Goal: Transaction & Acquisition: Purchase product/service

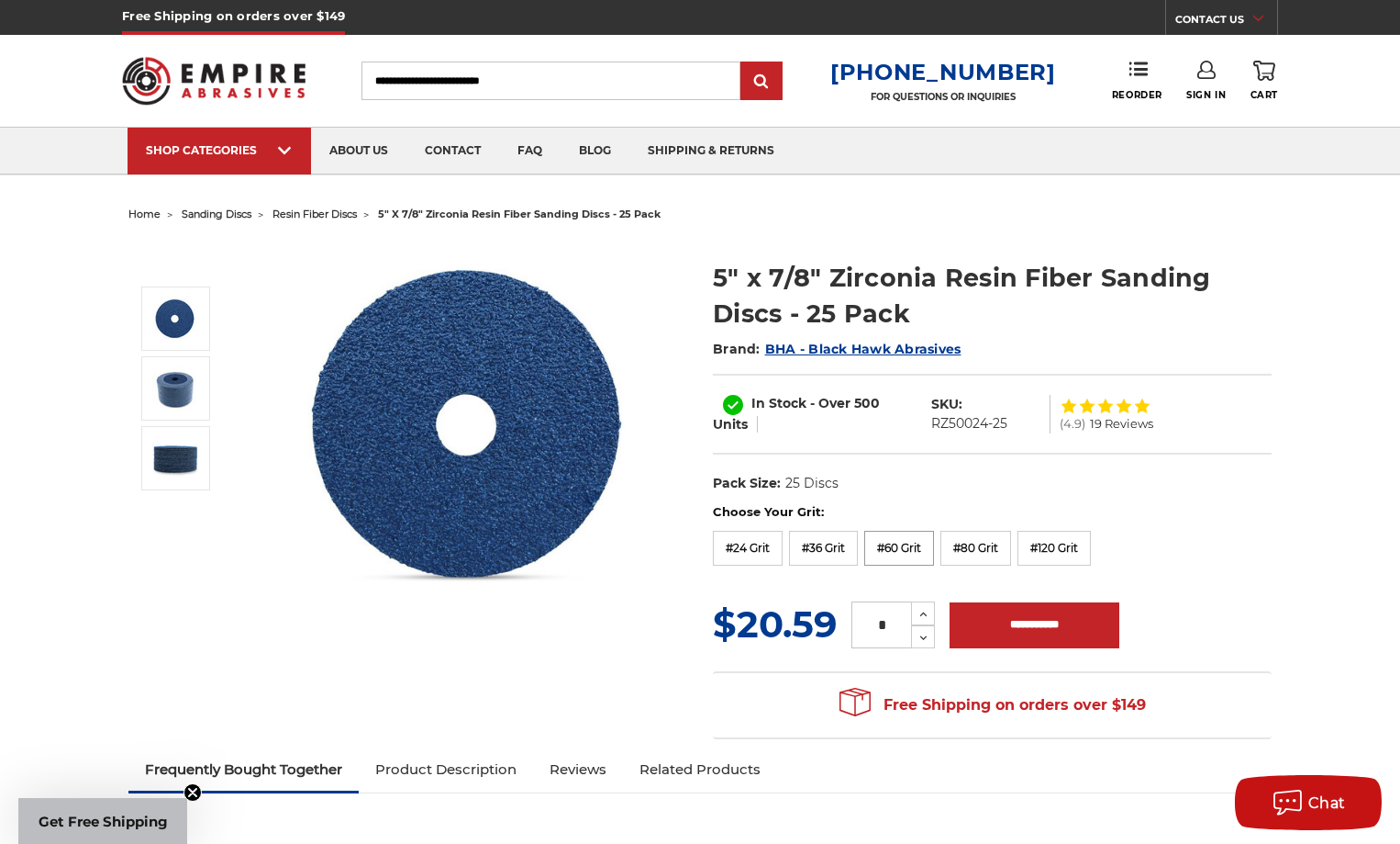
click at [898, 553] on label "#60 Grit" at bounding box center [898, 548] width 69 height 35
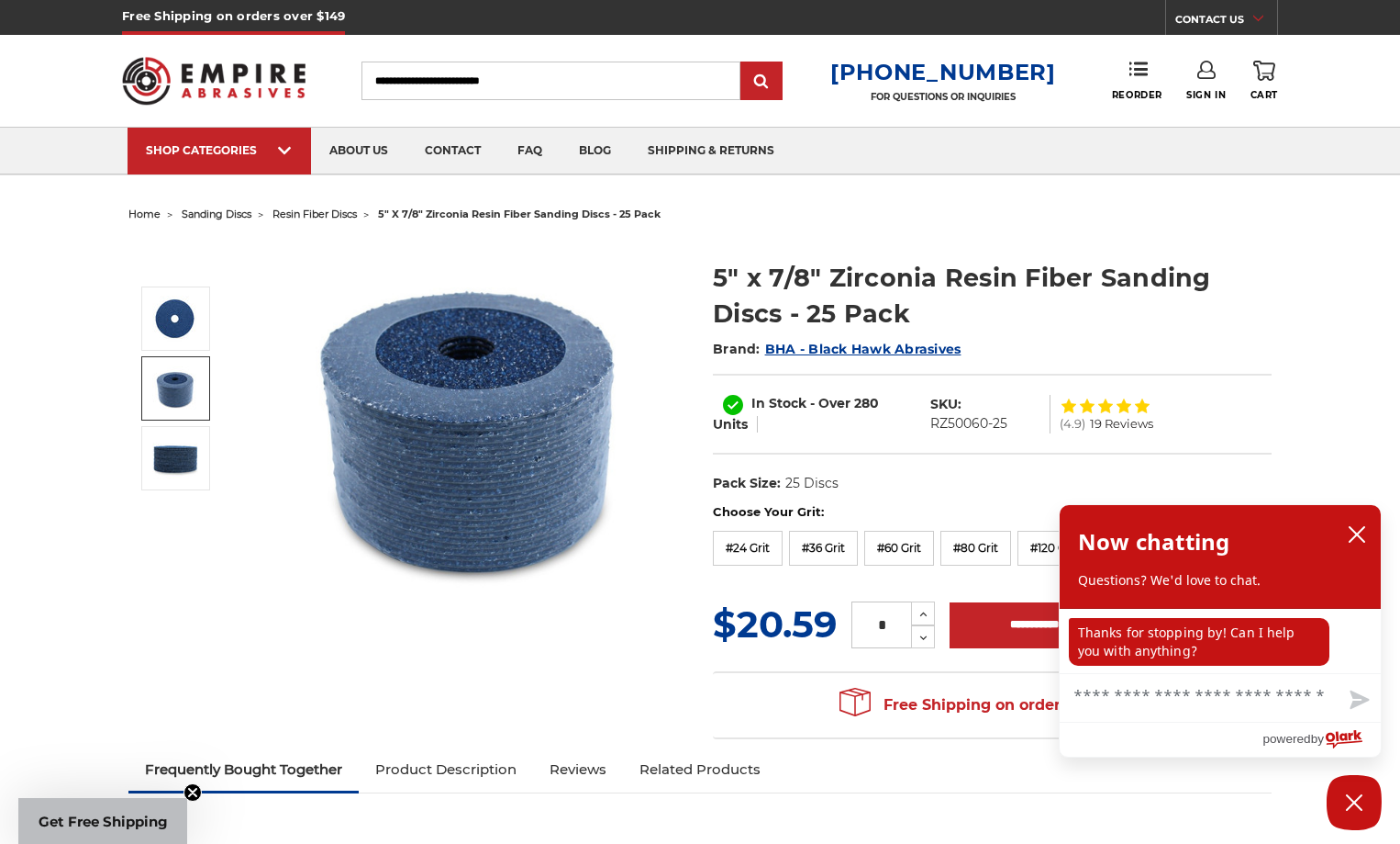
click at [168, 386] on img at bounding box center [176, 388] width 46 height 46
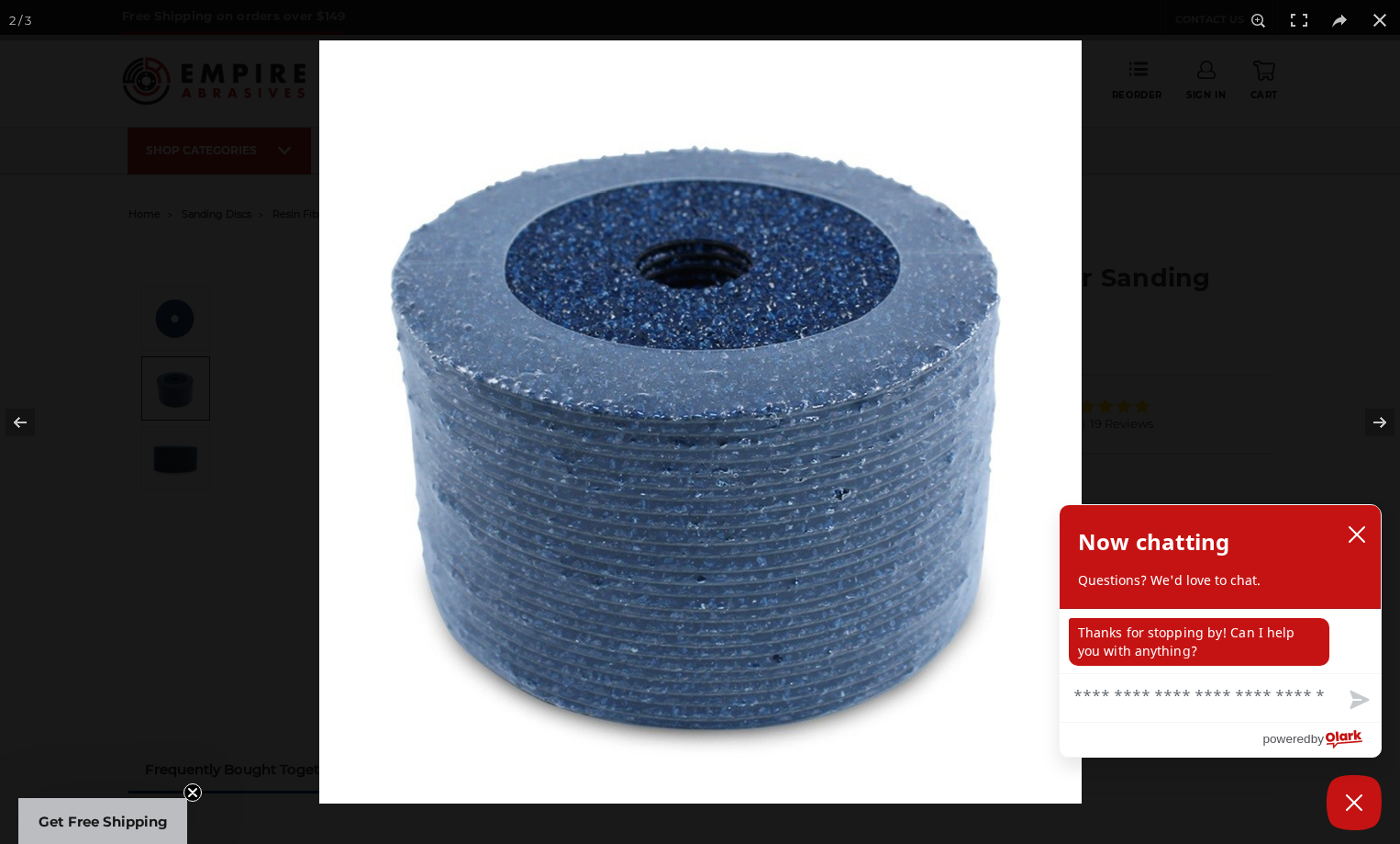
click at [173, 297] on div at bounding box center [700, 422] width 1400 height 844
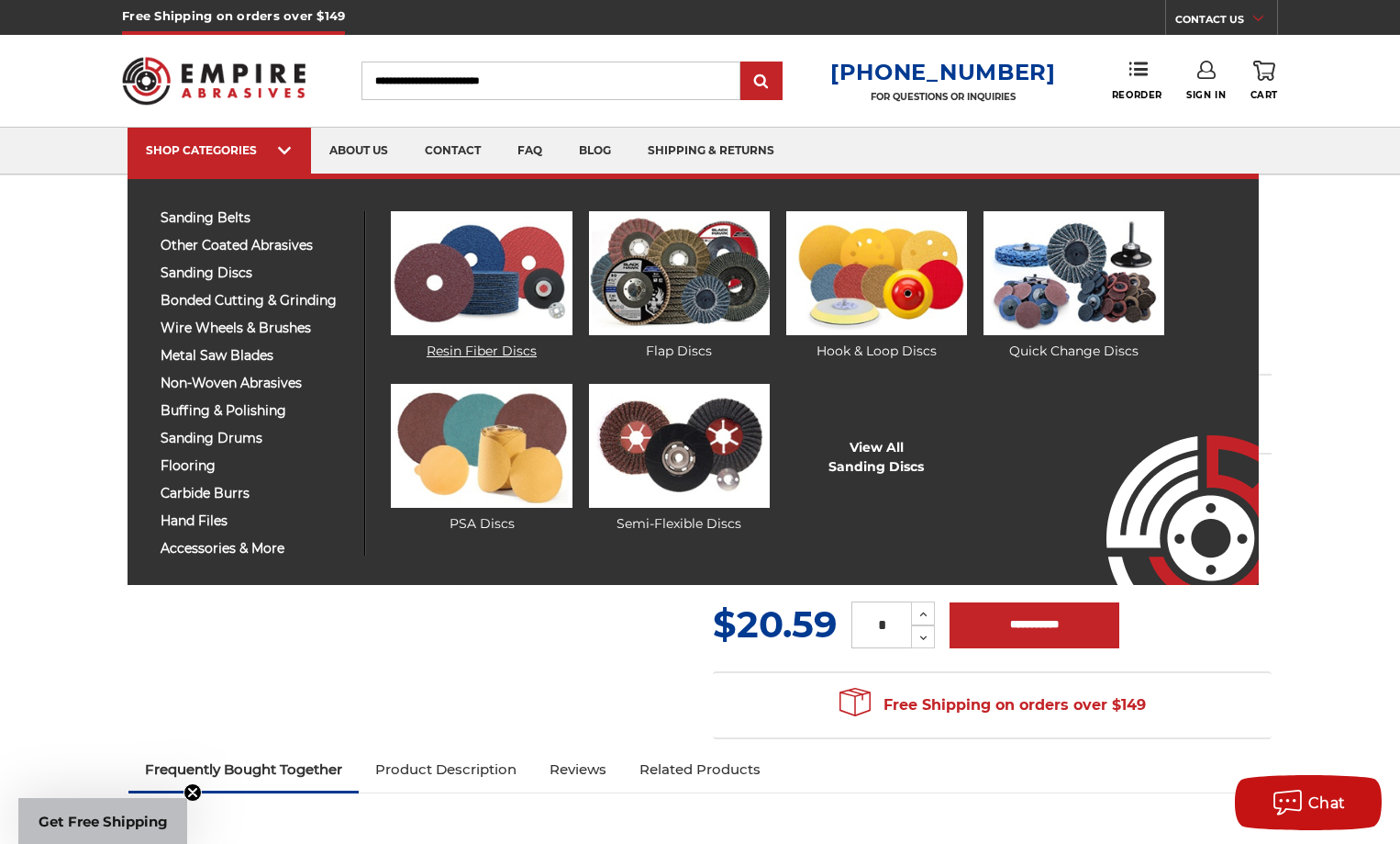
click at [458, 280] on img at bounding box center [481, 273] width 181 height 124
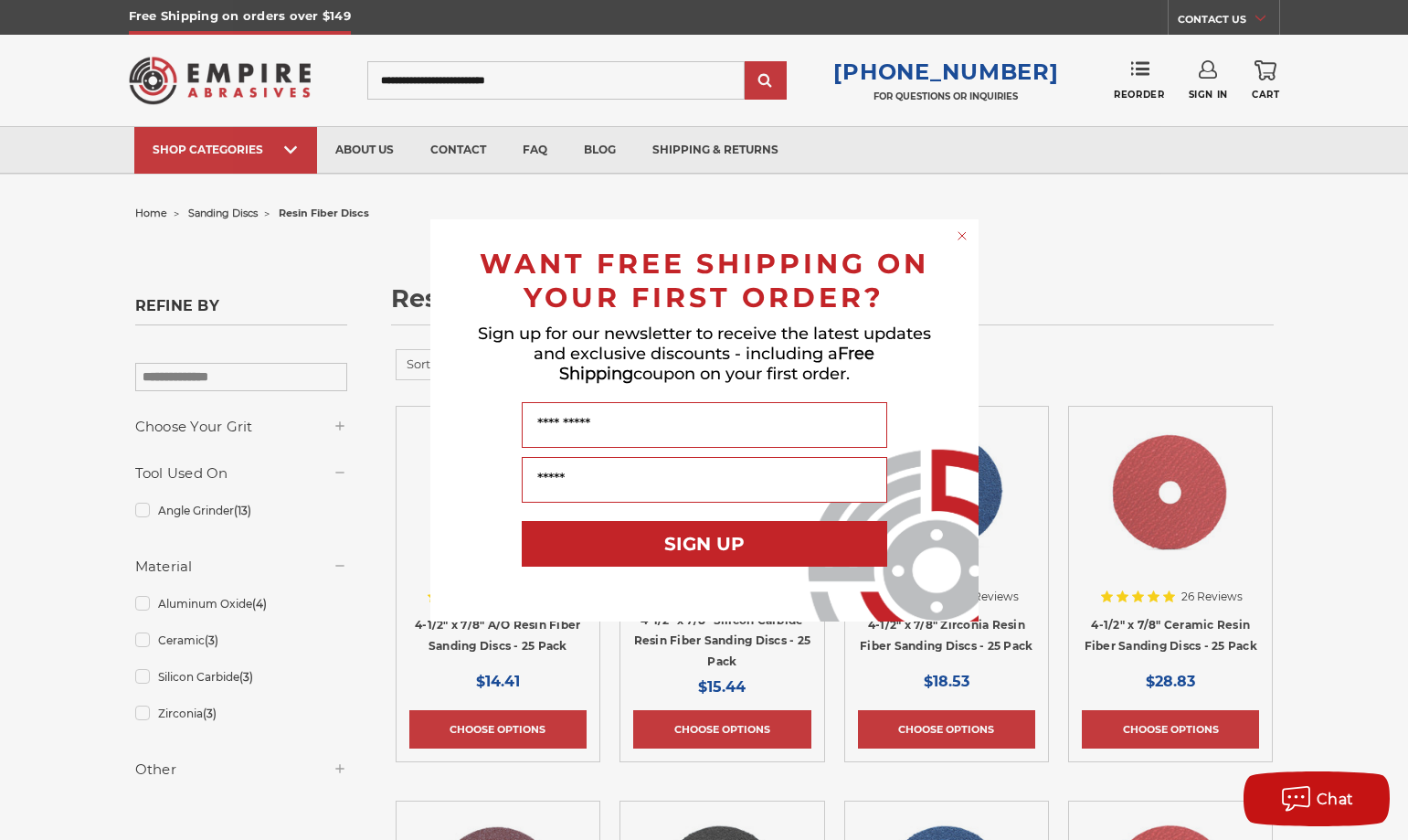
click at [1086, 272] on div "Close dialog WANT FREE SHIPPING ON YOUR FIRST ORDER? Sign up for our newsletter…" at bounding box center [704, 420] width 1408 height 840
click at [950, 233] on form "WANT FREE SHIPPING ON YOUR FIRST ORDER? Sign up for our newsletter to receive t…" at bounding box center [705, 420] width 548 height 402
click at [942, 239] on div "WANT FREE SHIPPING ON YOUR FIRST ORDER?" at bounding box center [705, 275] width 512 height 76
click at [955, 231] on circle "Close dialog" at bounding box center [962, 235] width 17 height 17
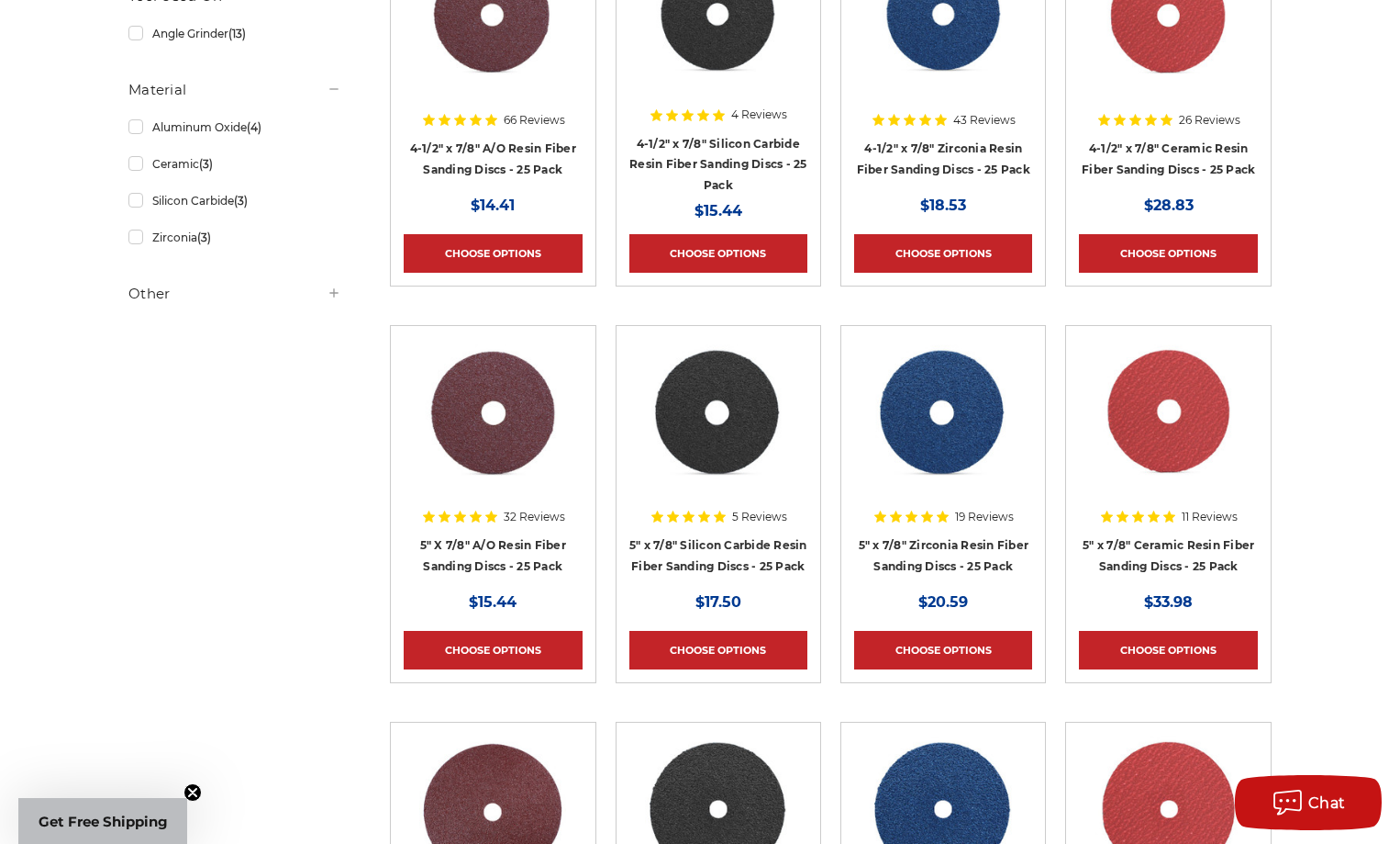
scroll to position [459, 0]
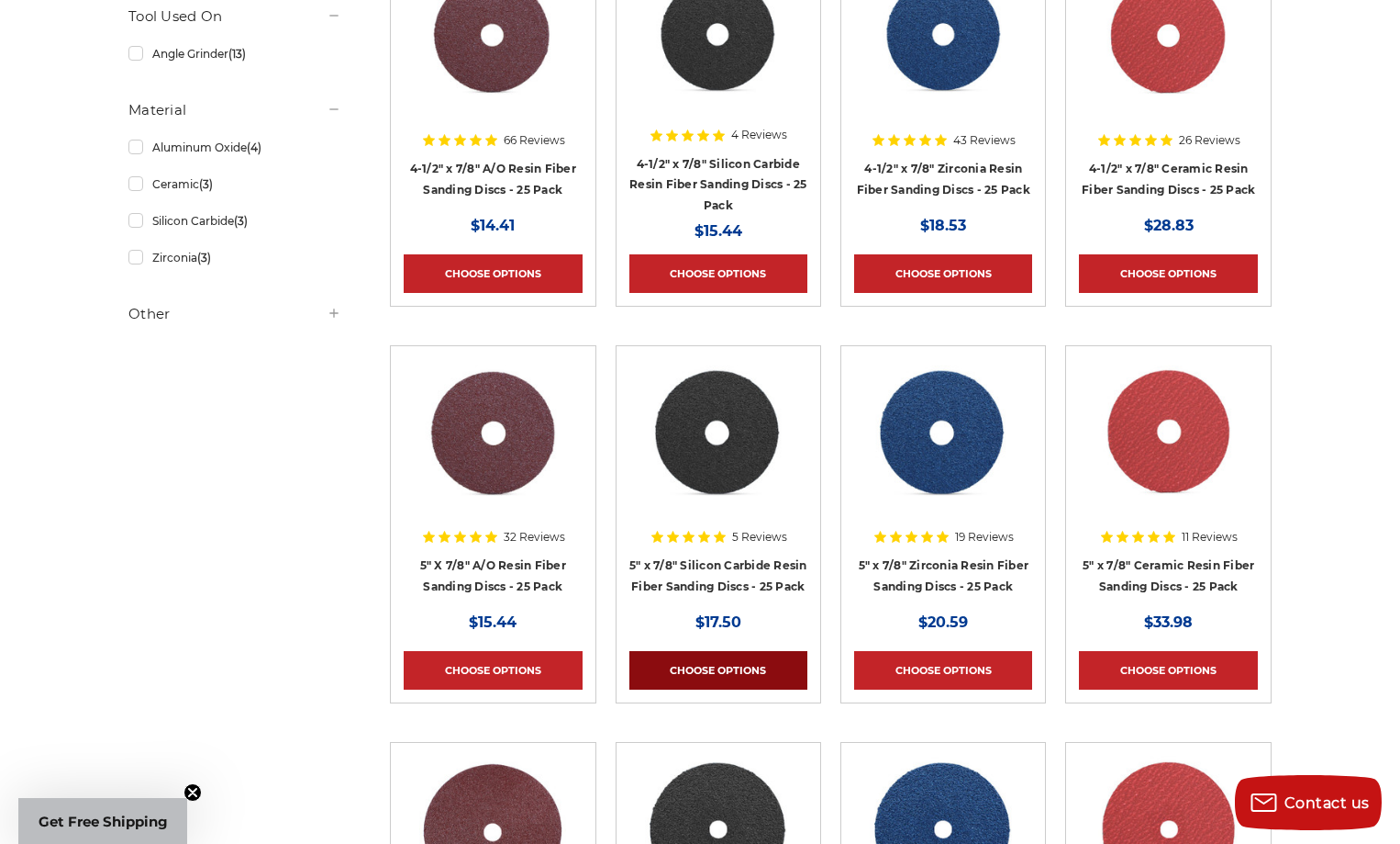
click at [702, 670] on link "Choose Options" at bounding box center [718, 670] width 178 height 39
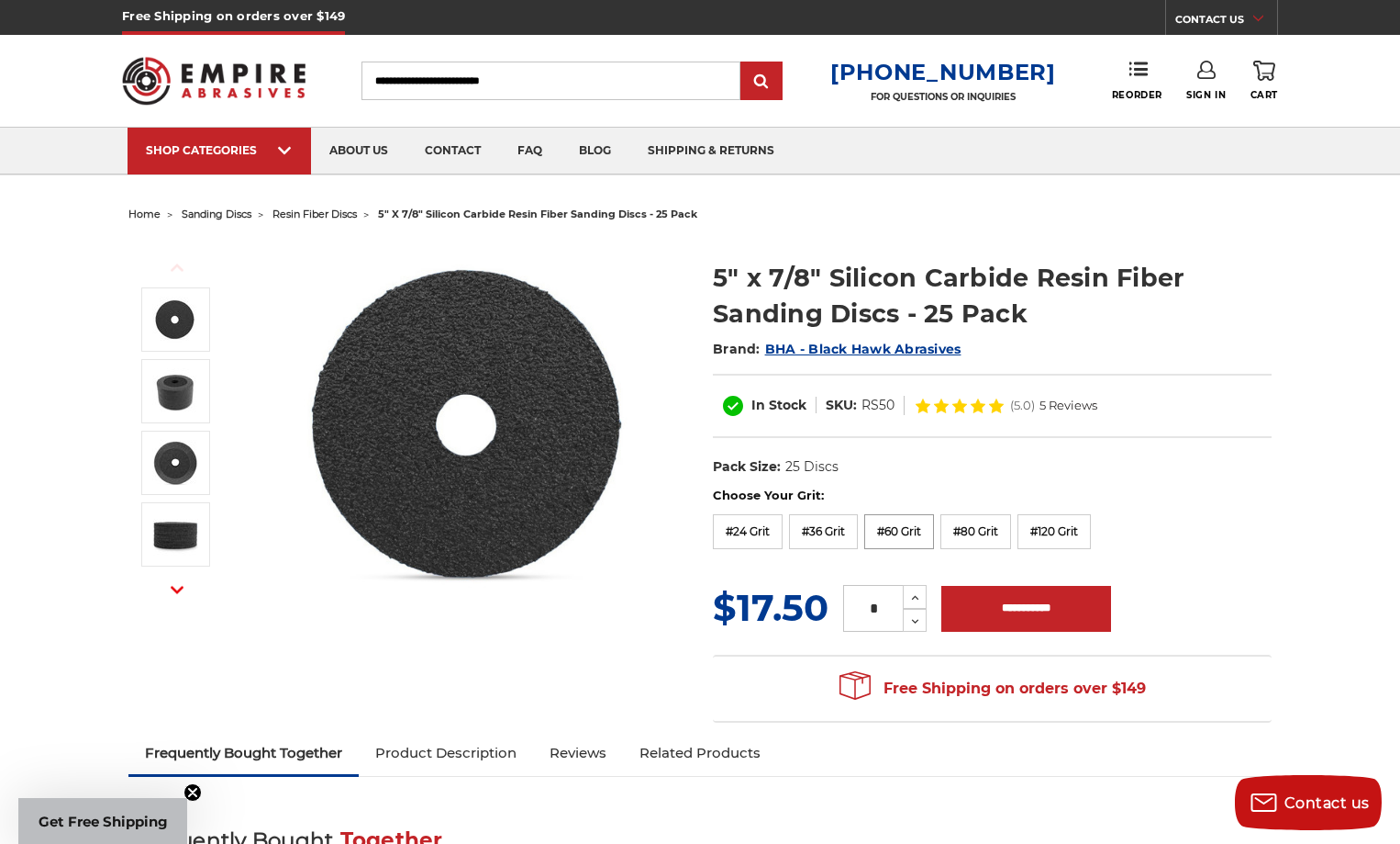
click at [913, 539] on label "#60 Grit" at bounding box center [898, 532] width 69 height 35
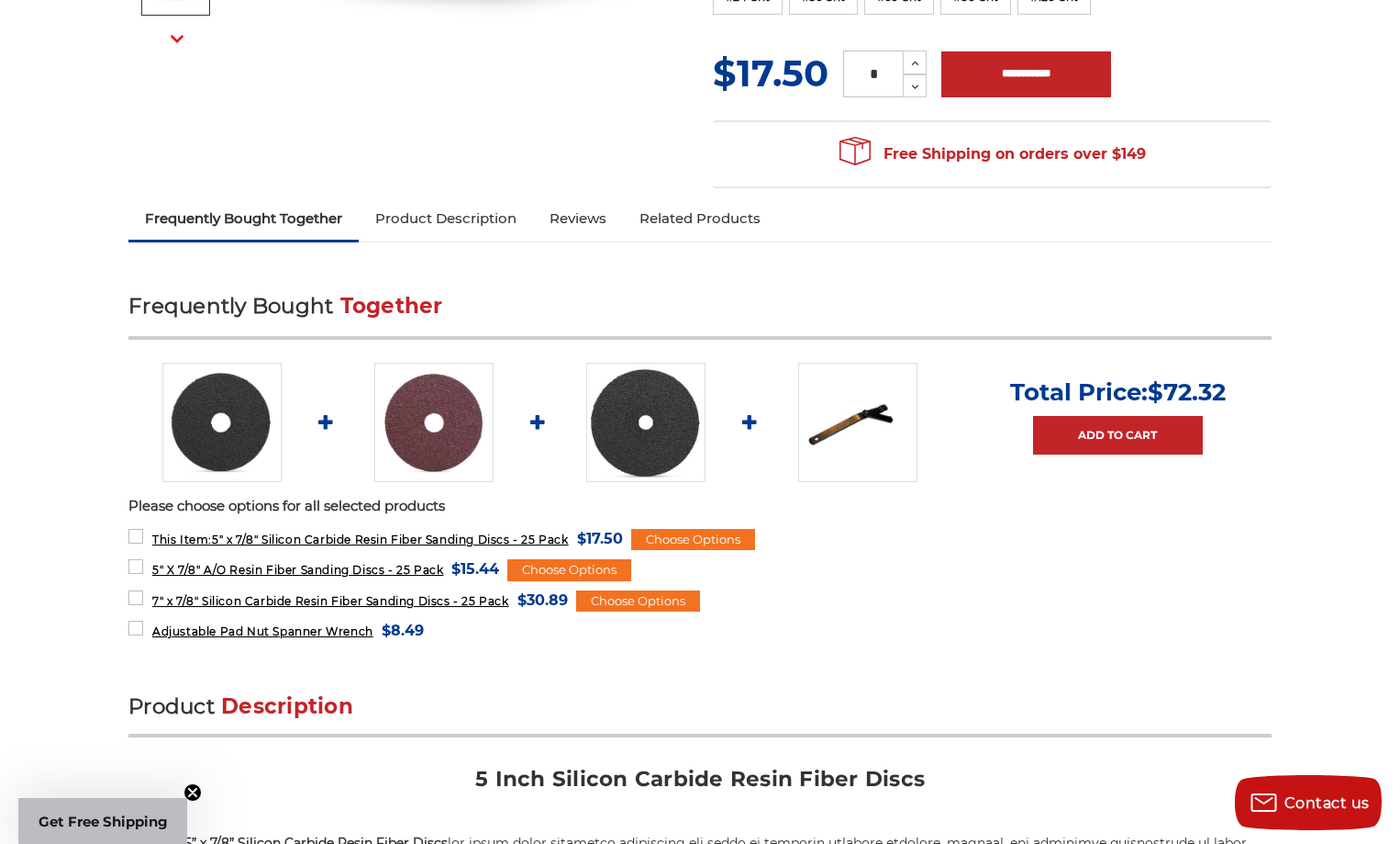
scroll to position [1009, 0]
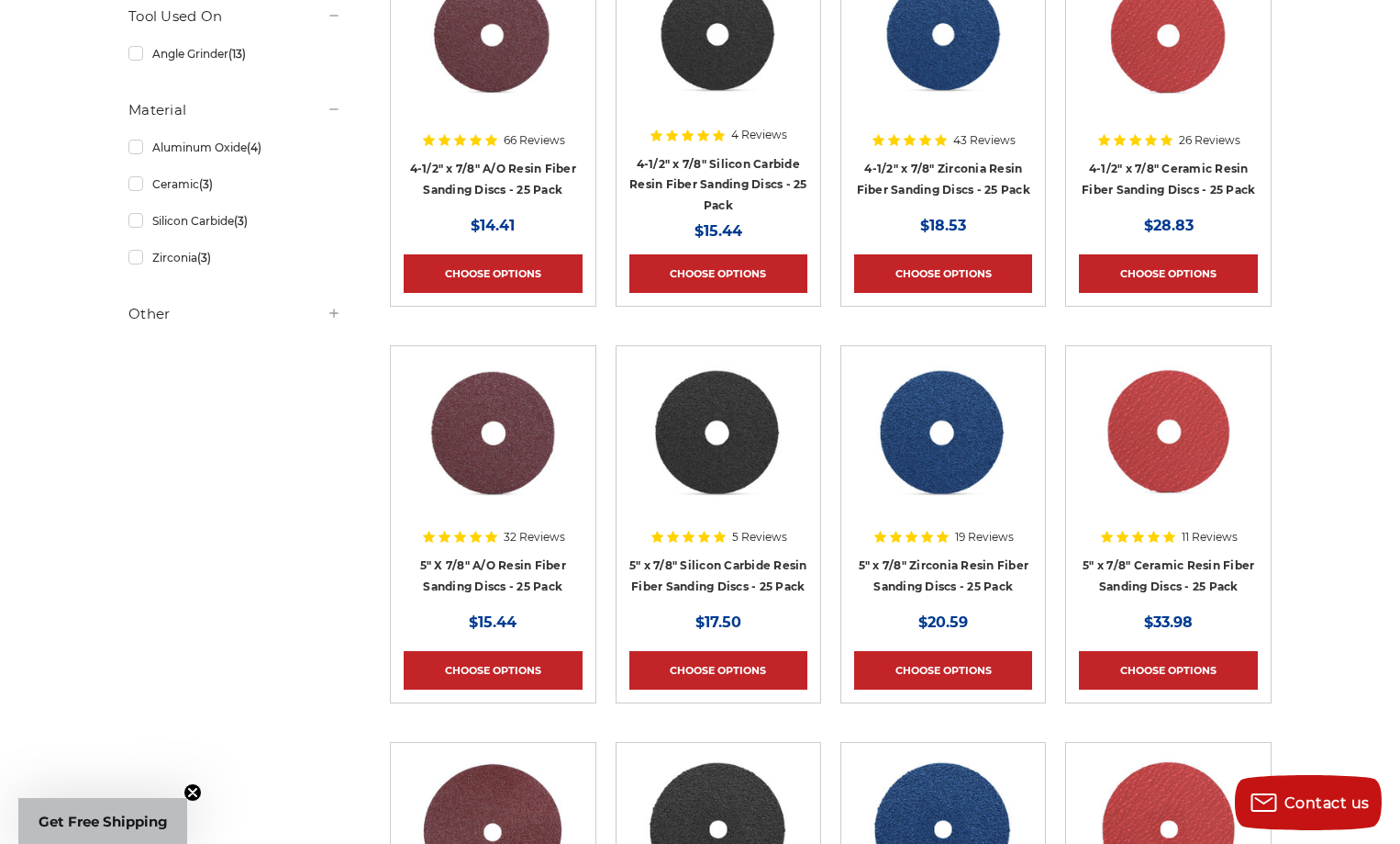
click at [937, 441] on img at bounding box center [943, 432] width 147 height 147
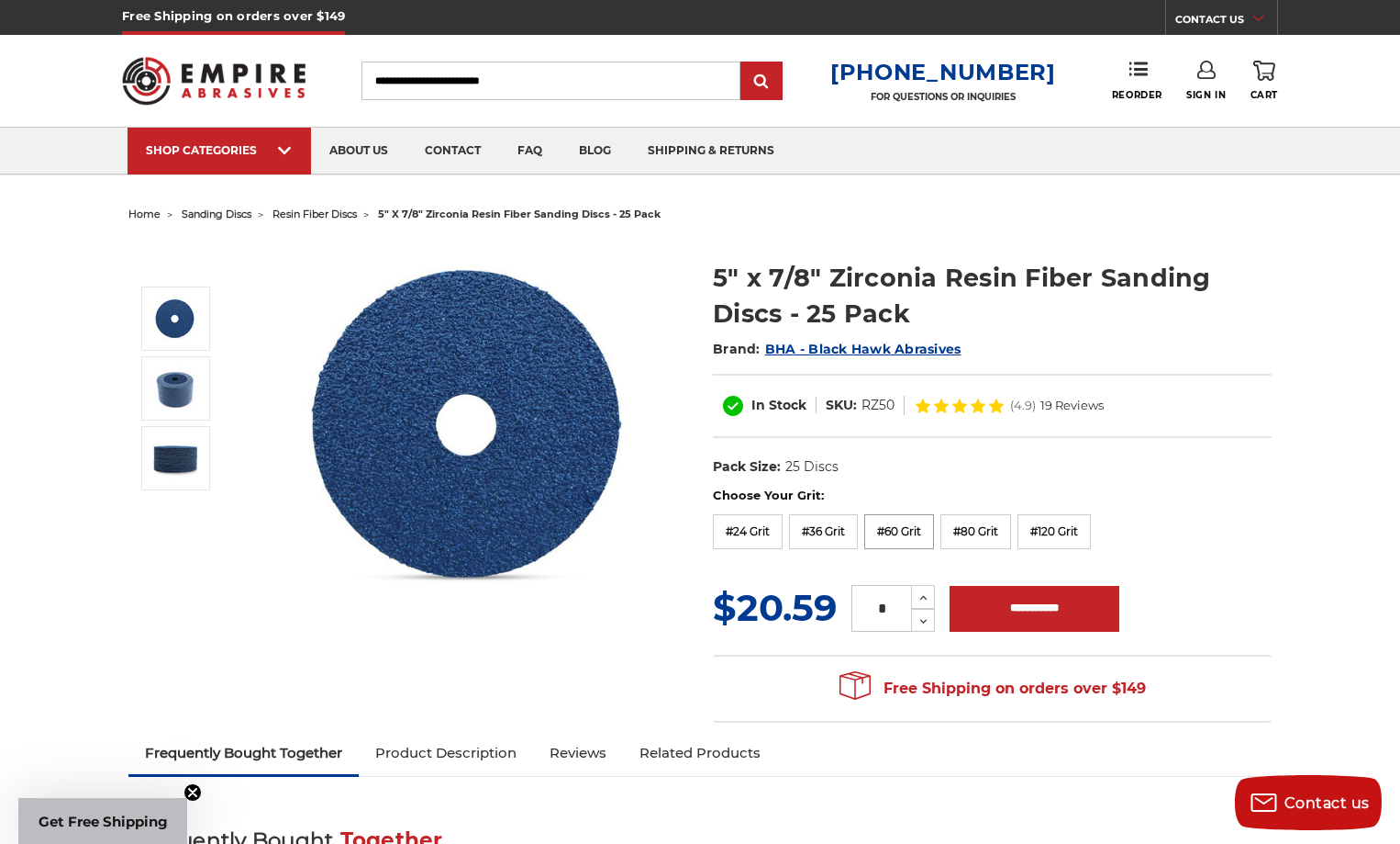
click at [898, 530] on label "#60 Grit" at bounding box center [898, 532] width 69 height 35
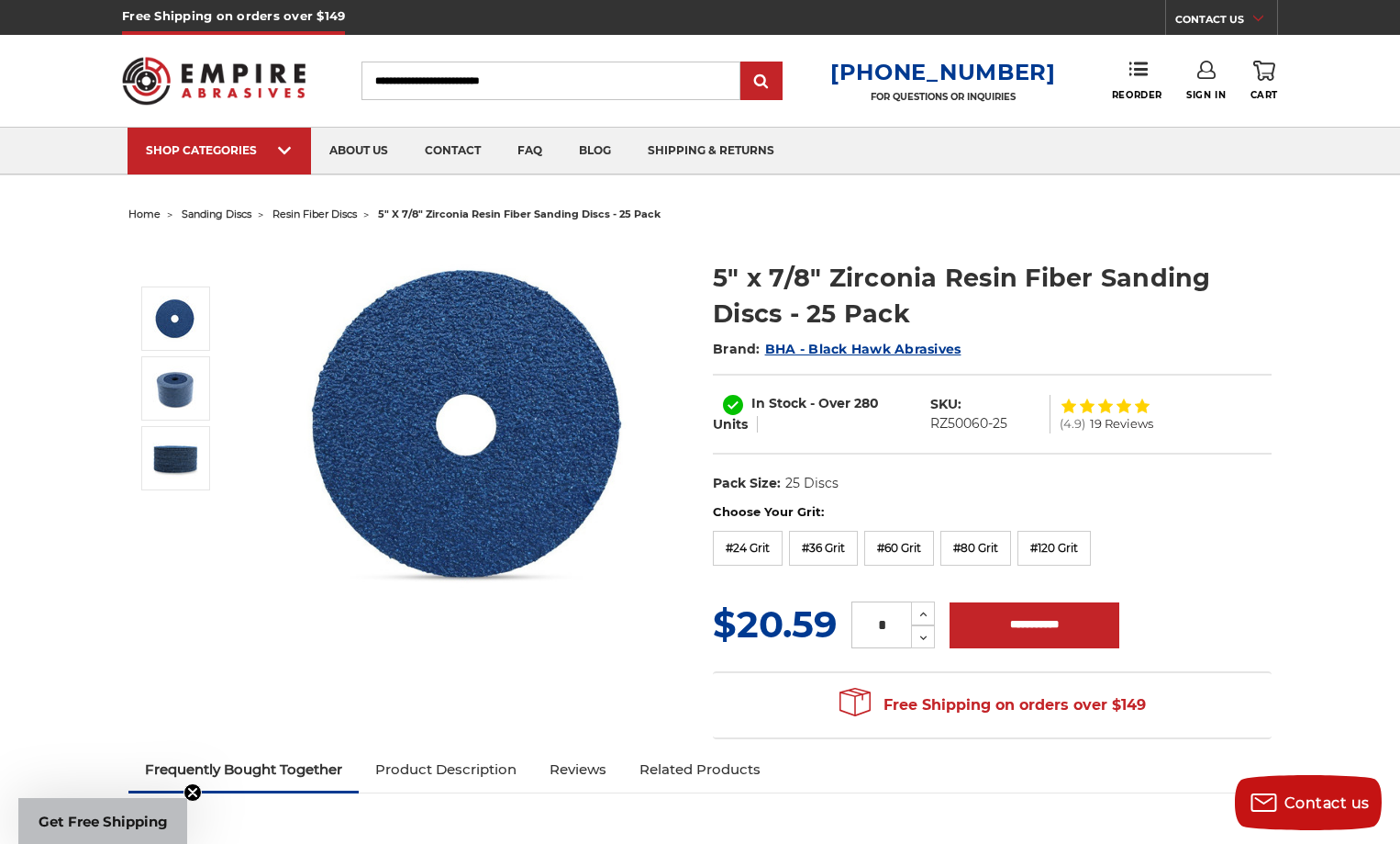
click at [1124, 419] on span "19 Reviews" at bounding box center [1122, 423] width 64 height 12
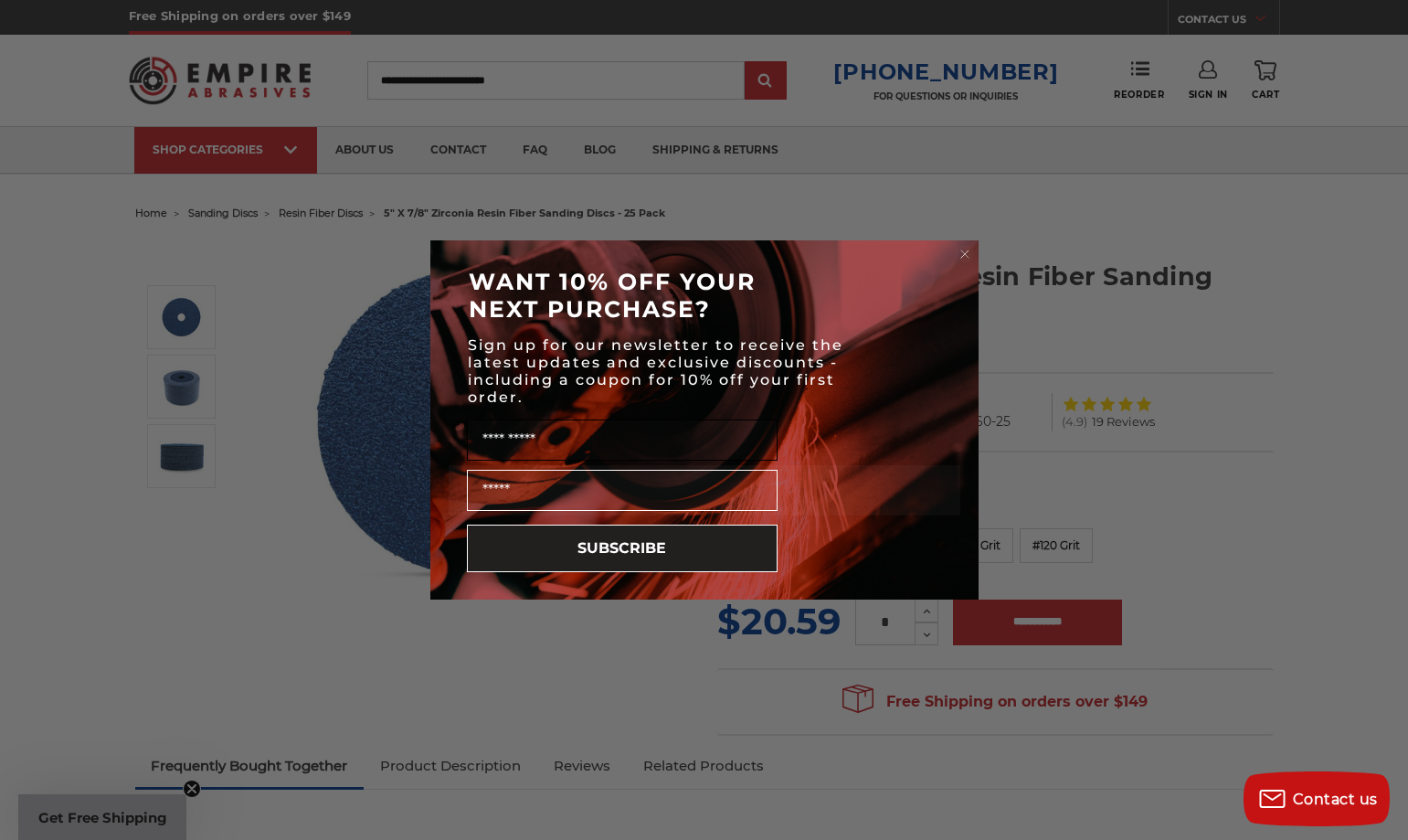
click at [606, 445] on input "Name" at bounding box center [622, 440] width 311 height 41
type input "*****"
type input "**********"
click at [611, 551] on button "SUBSCRIBE" at bounding box center [622, 548] width 311 height 48
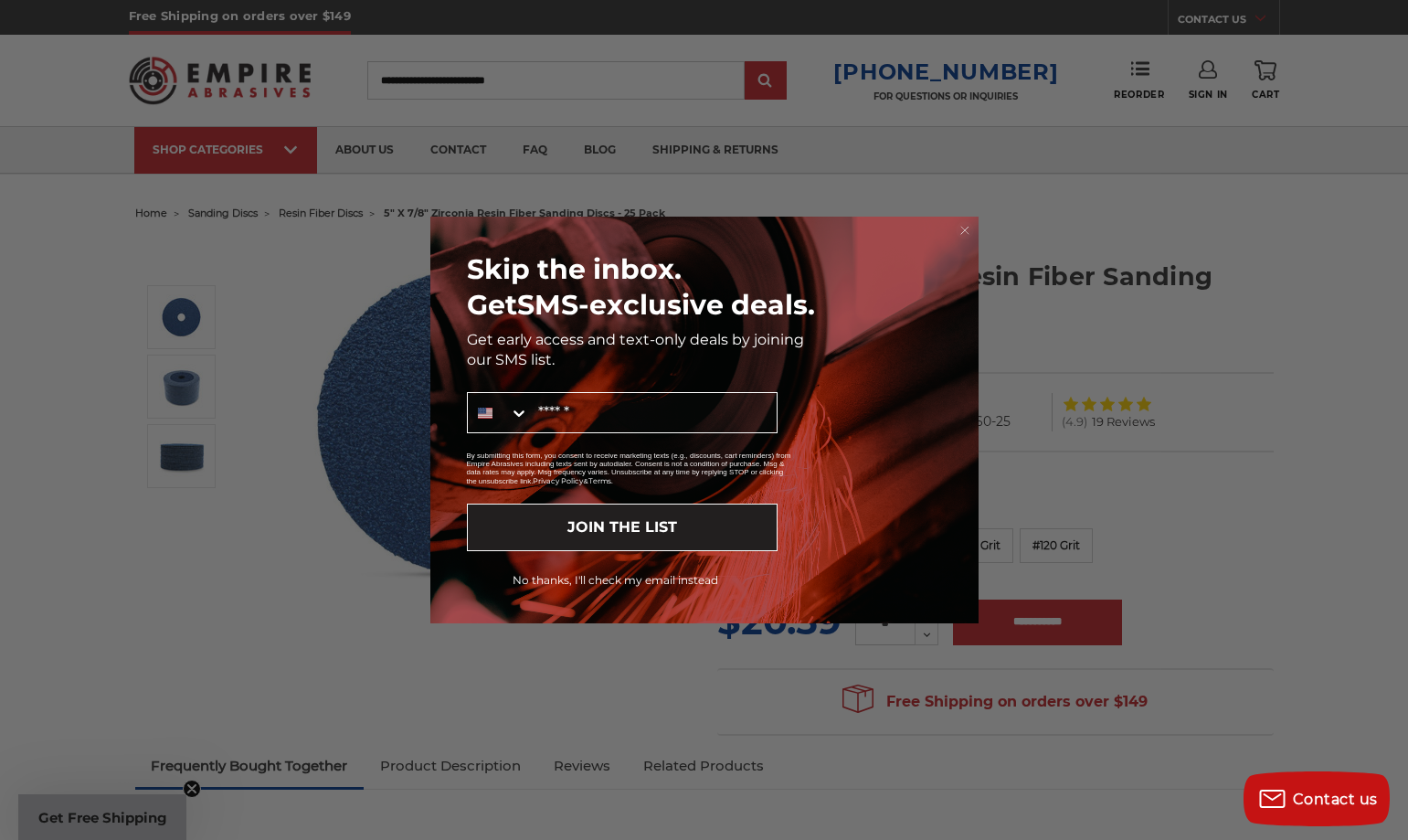
click at [971, 227] on circle "Close dialog" at bounding box center [964, 229] width 17 height 17
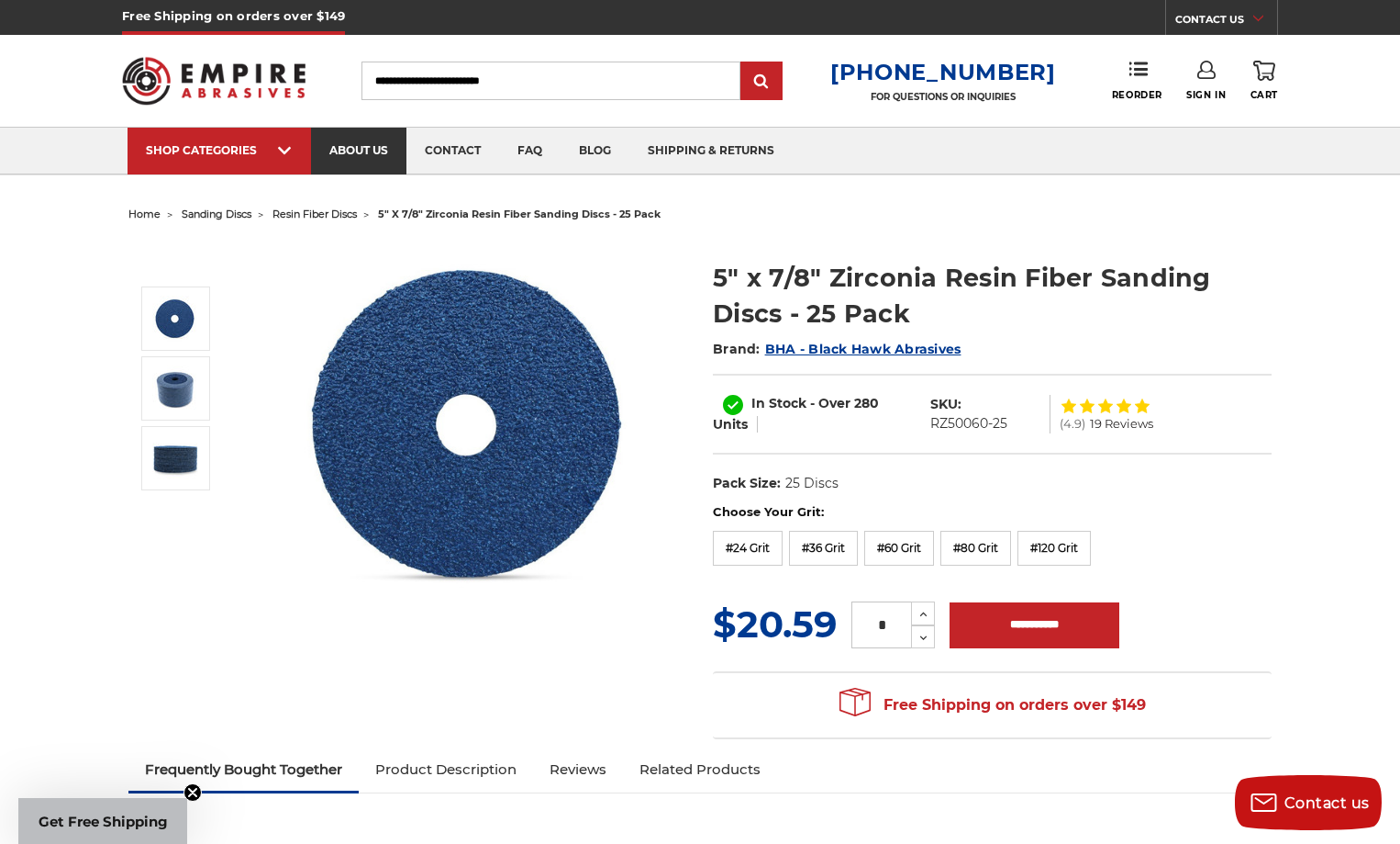
click at [342, 152] on link "about us" at bounding box center [359, 151] width 95 height 47
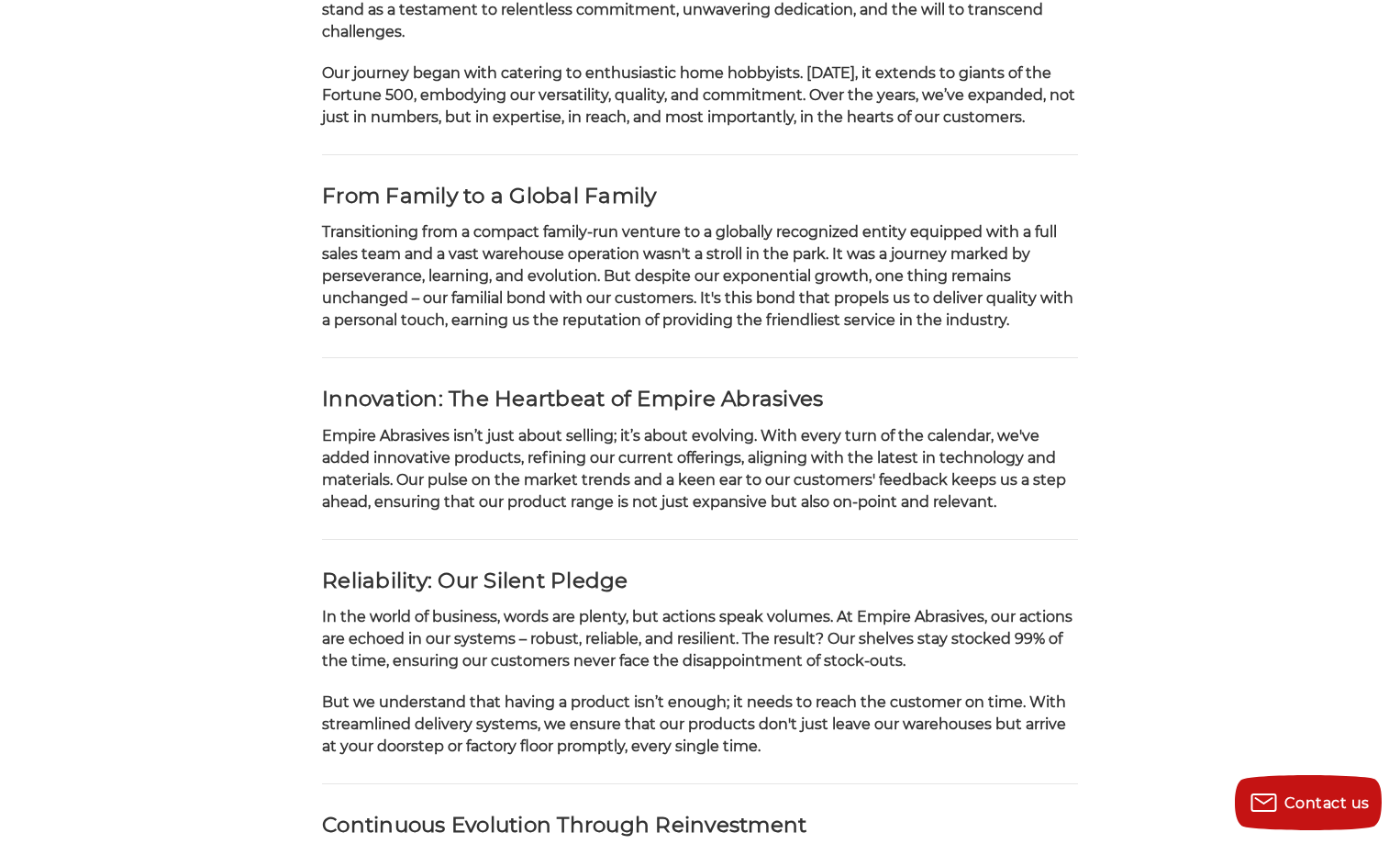
scroll to position [184, 0]
